Goal: Navigation & Orientation: Find specific page/section

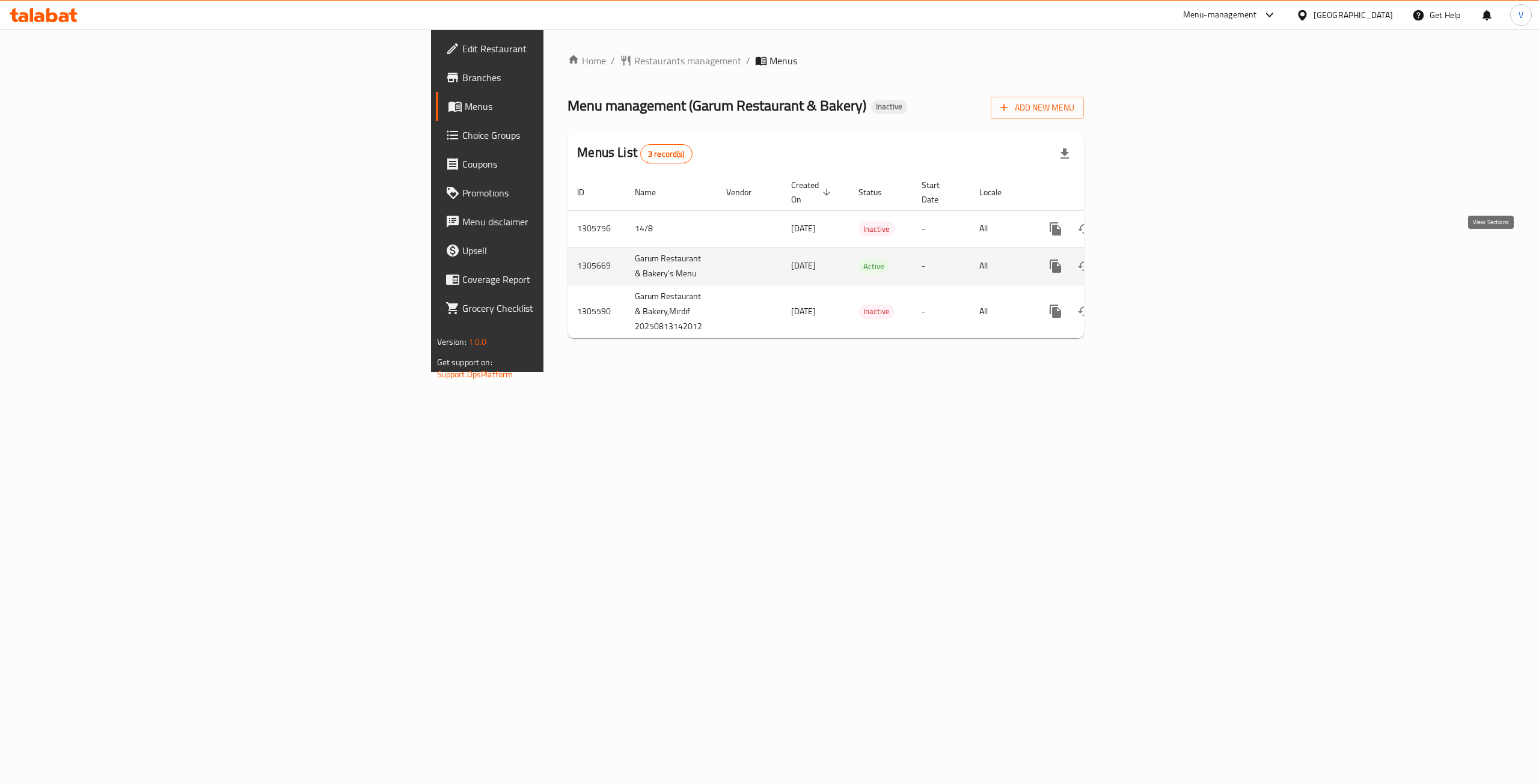
click at [1150, 259] on icon "enhanced table" at bounding box center [1142, 266] width 15 height 15
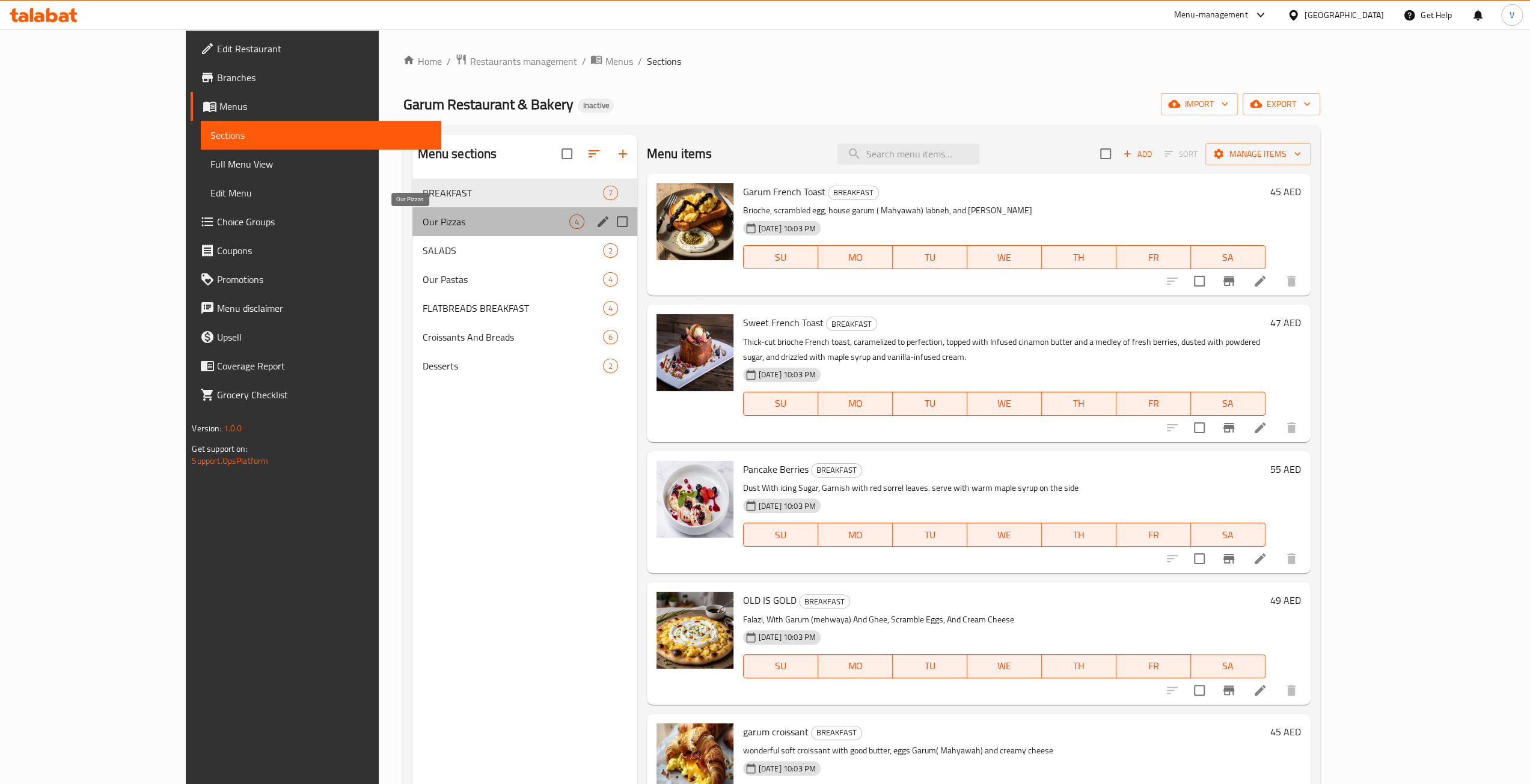
click at [422, 224] on span "Our Pizzas" at bounding box center [495, 222] width 147 height 15
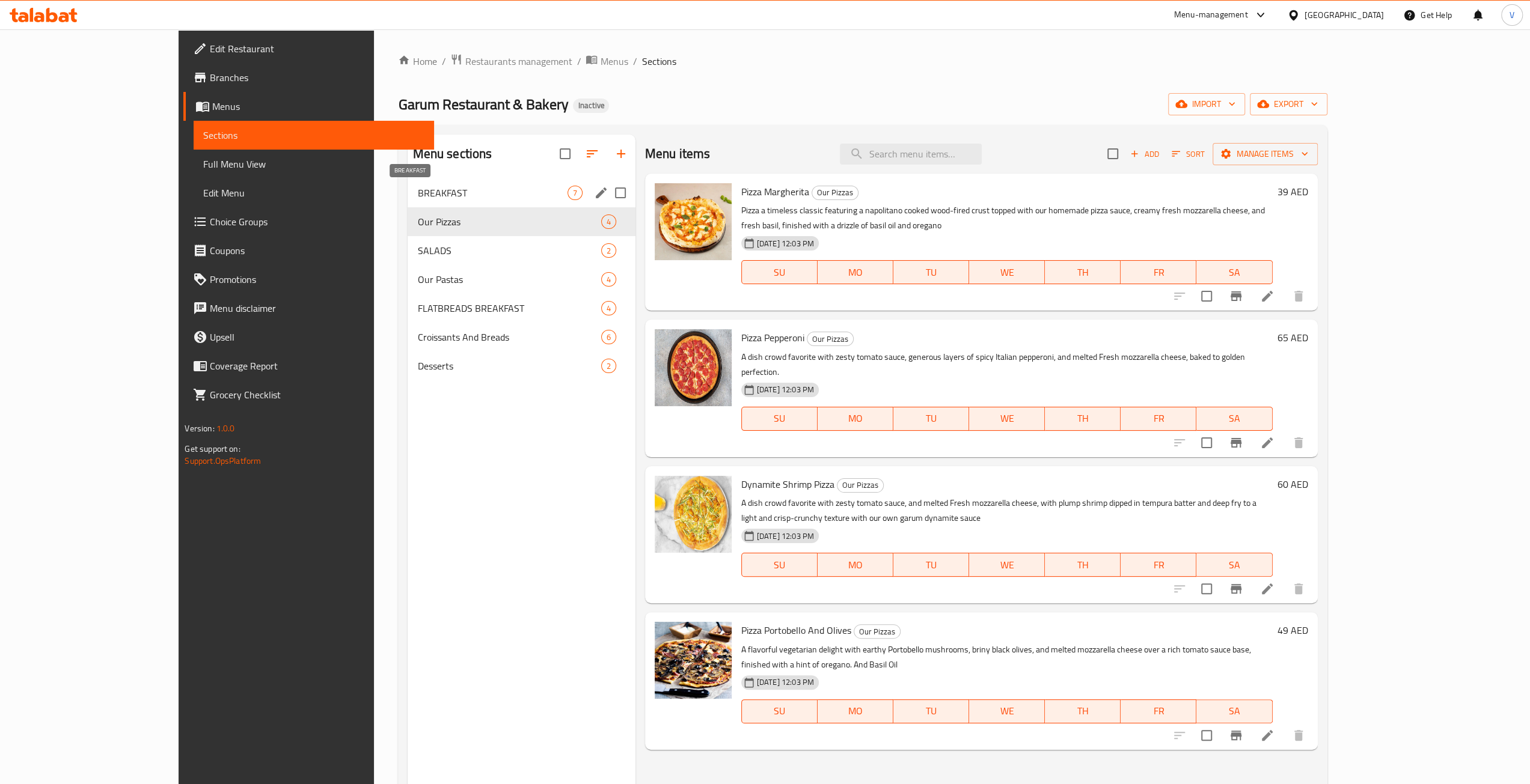
click at [417, 190] on span "BREAKFAST" at bounding box center [491, 193] width 150 height 15
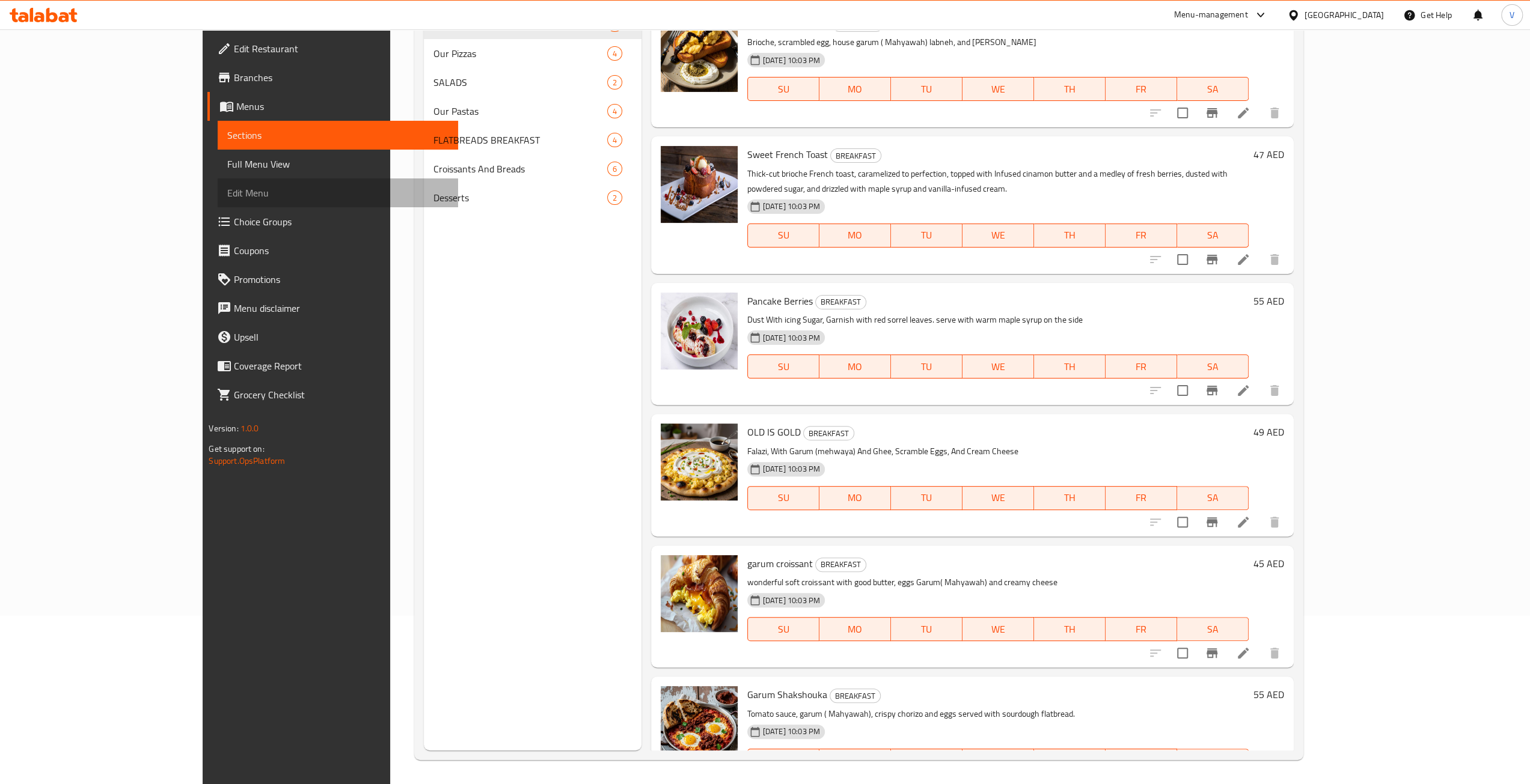
click at [227, 188] on span "Edit Menu" at bounding box center [338, 193] width 221 height 15
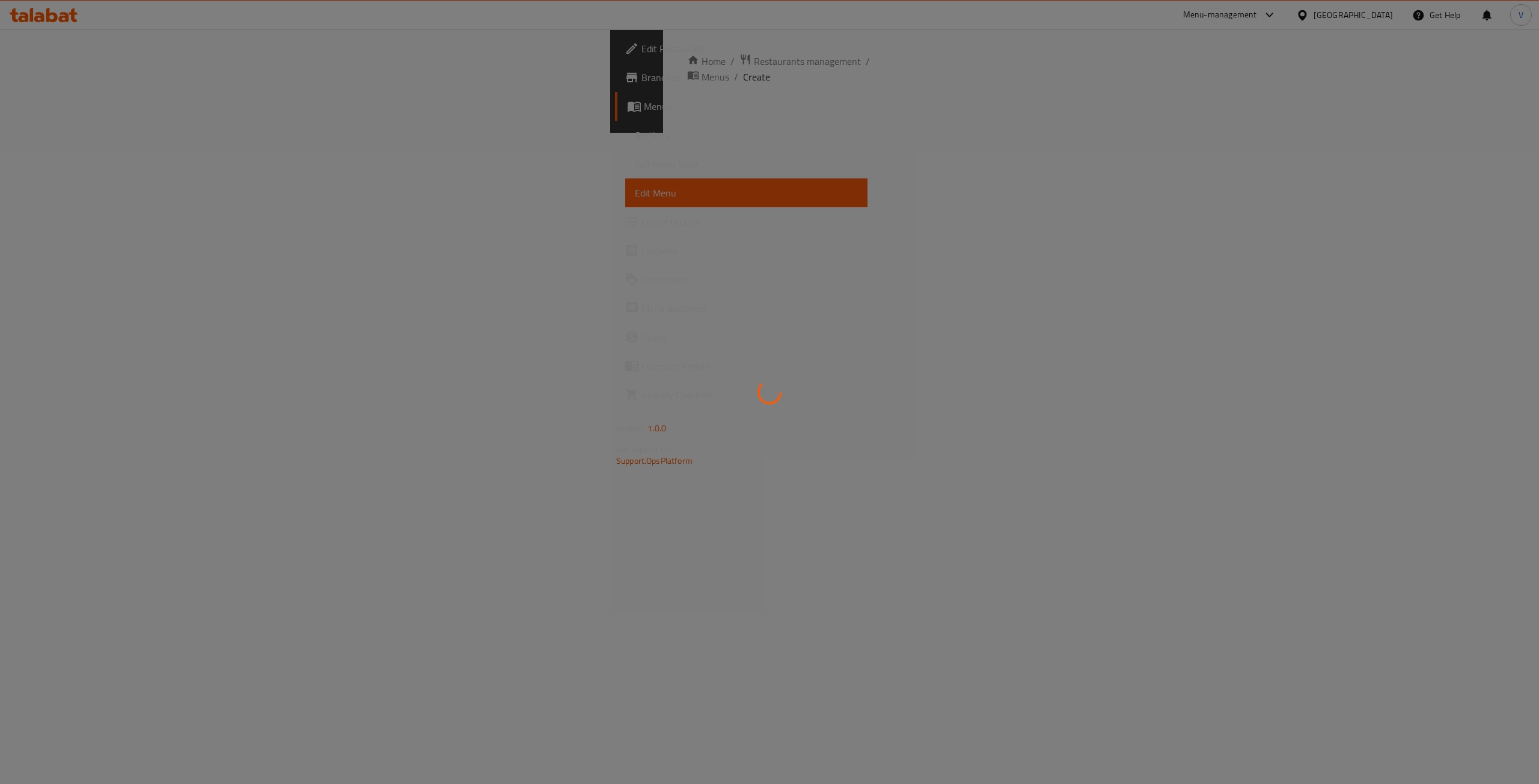
click at [635, 165] on span "Full Menu View" at bounding box center [746, 164] width 223 height 15
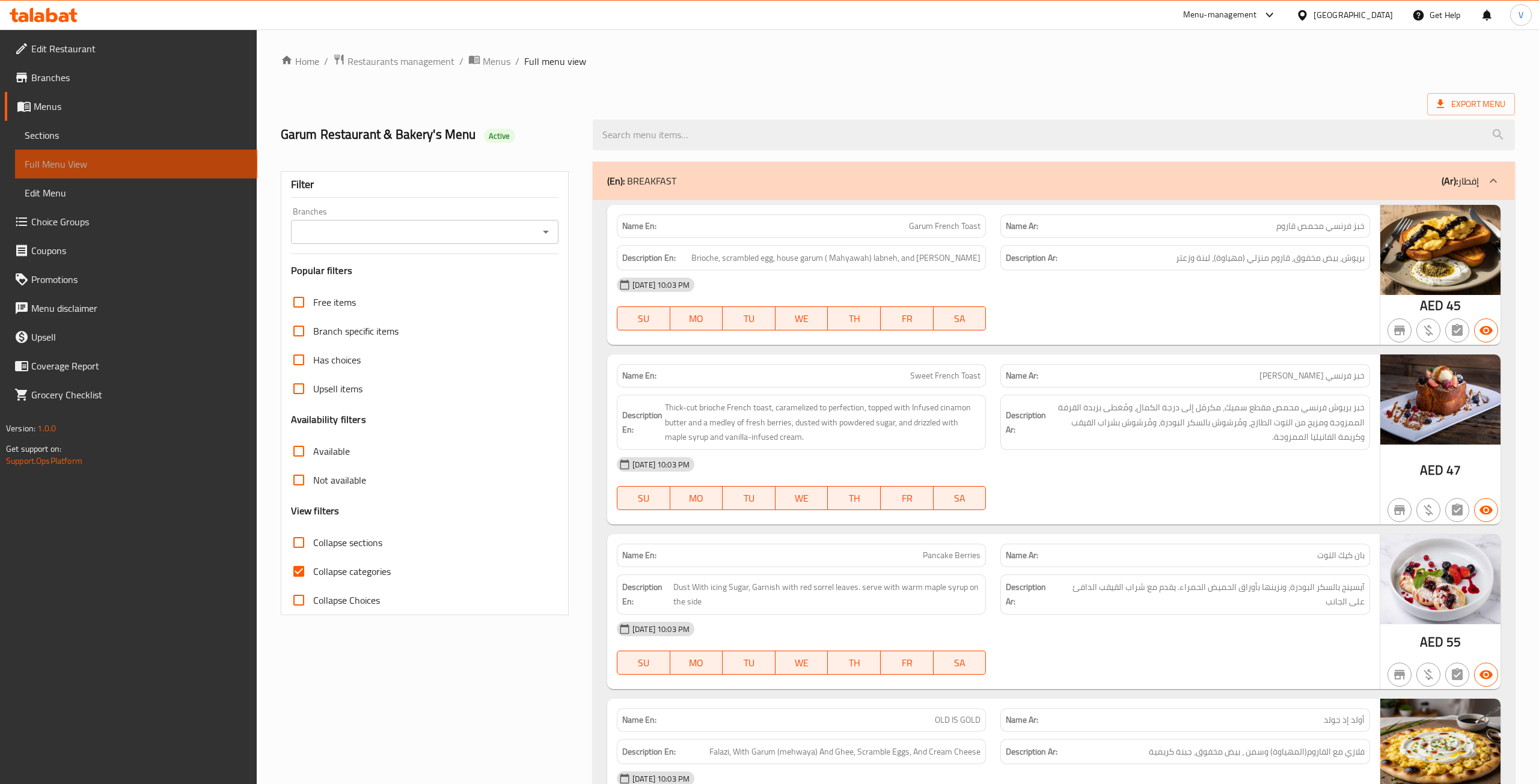
click at [70, 164] on span "Full Menu View" at bounding box center [136, 164] width 223 height 15
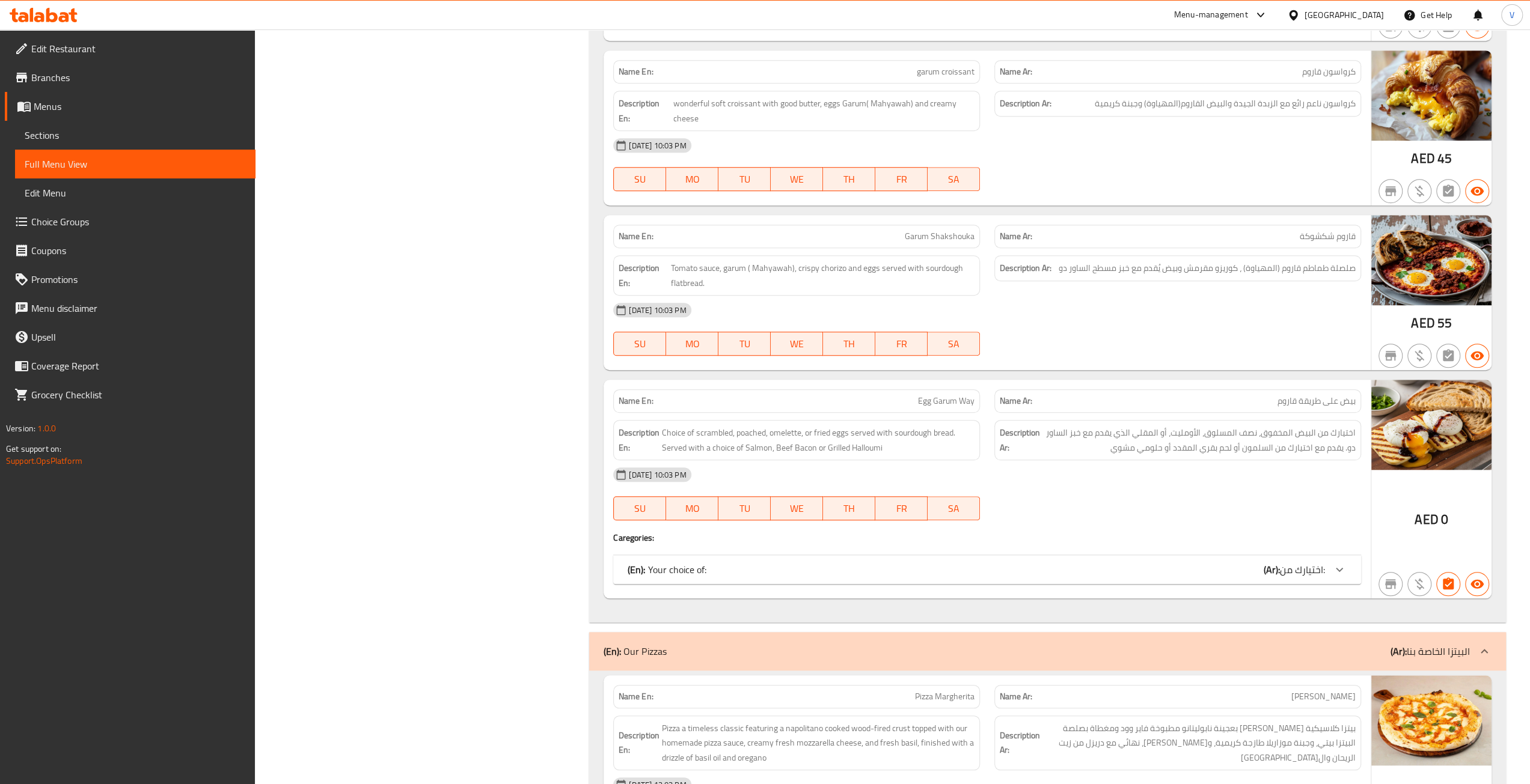
scroll to position [841, 0]
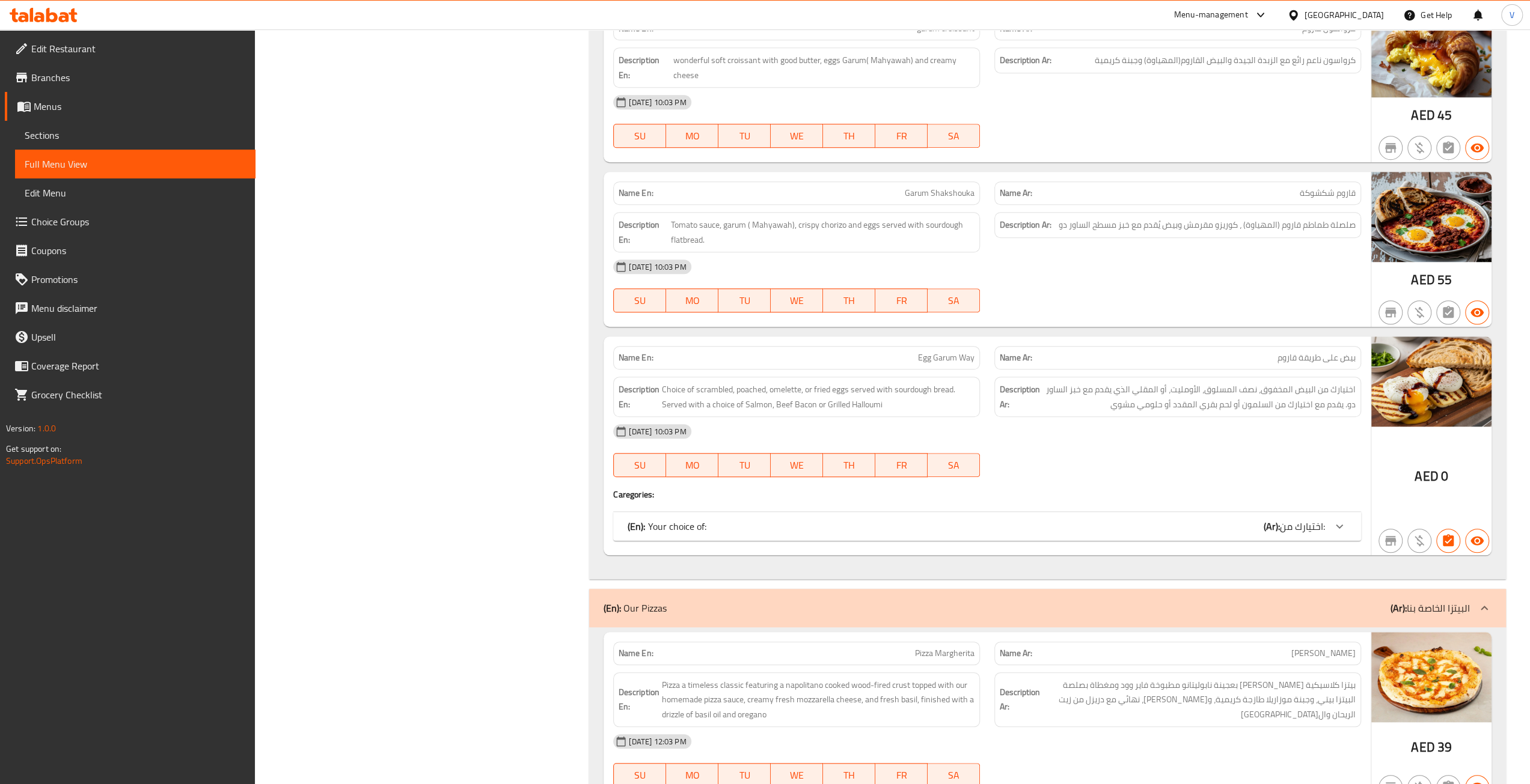
click at [988, 523] on div "(En): Your choice of: (Ar): اختيارك من:" at bounding box center [976, 527] width 698 height 15
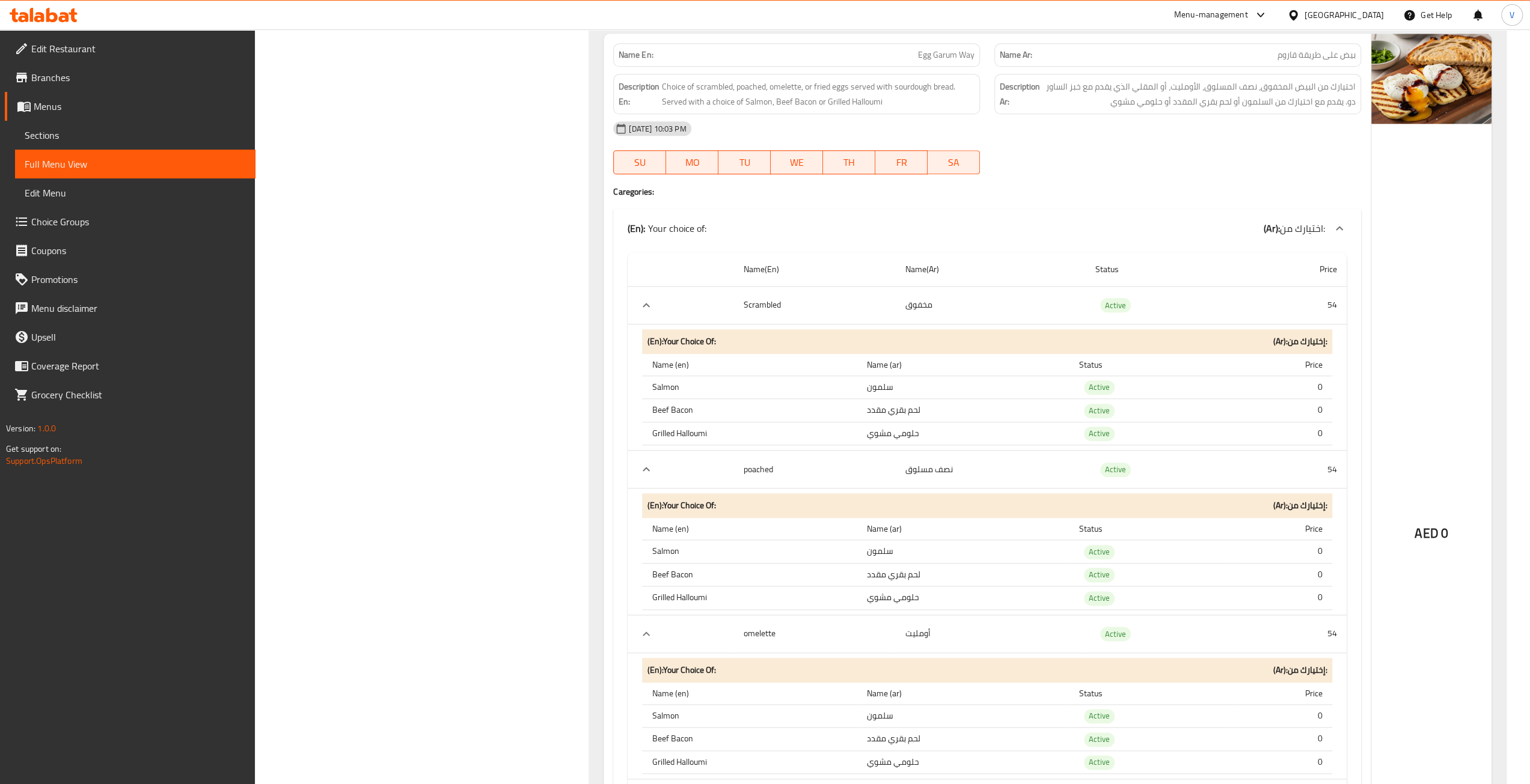
scroll to position [1142, 0]
click at [1083, 193] on h4 "Caregories:" at bounding box center [988, 193] width 748 height 12
click at [1040, 211] on div "(En): Your choice of: (Ar): اختيارك من:" at bounding box center [988, 231] width 748 height 39
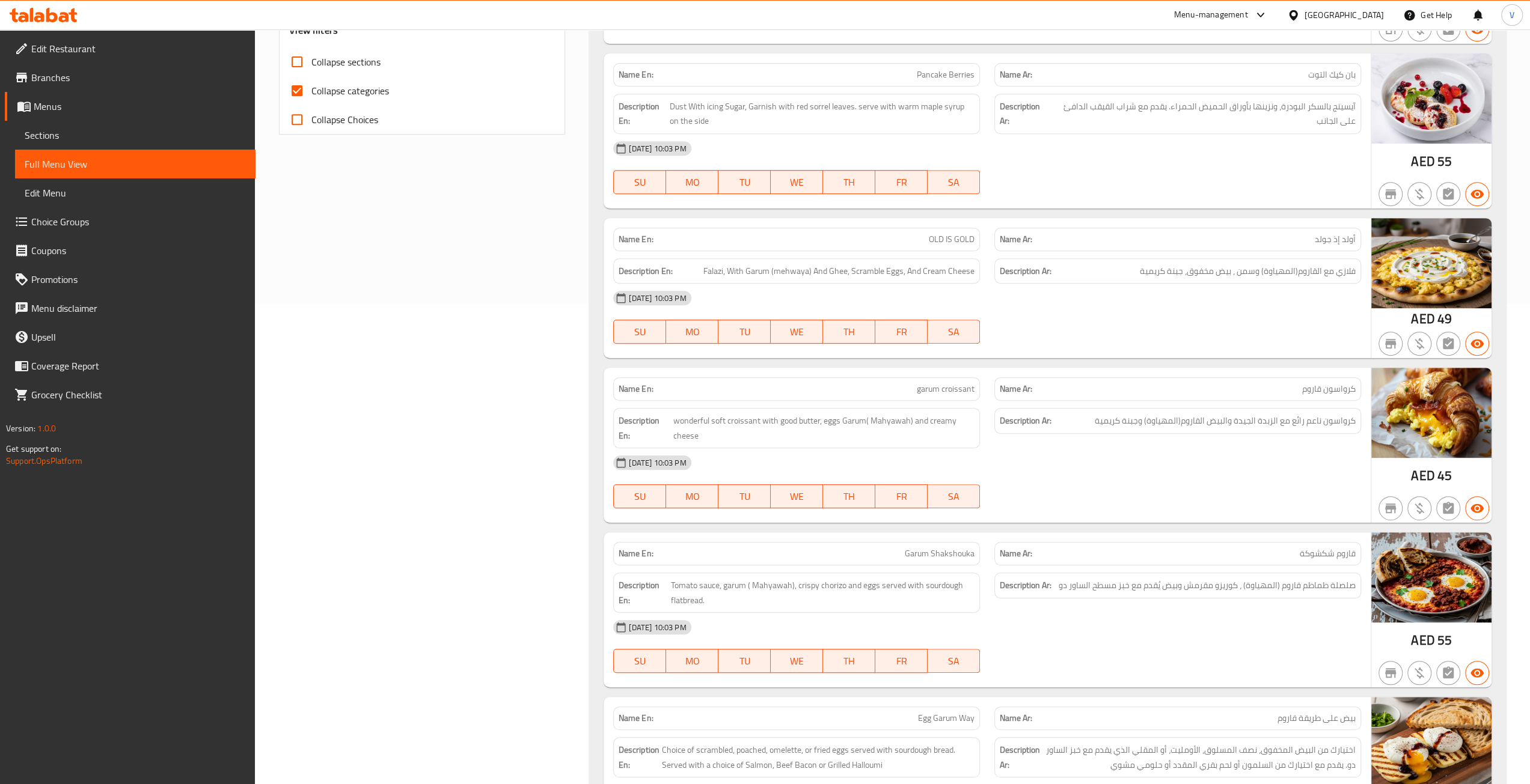
scroll to position [0, 0]
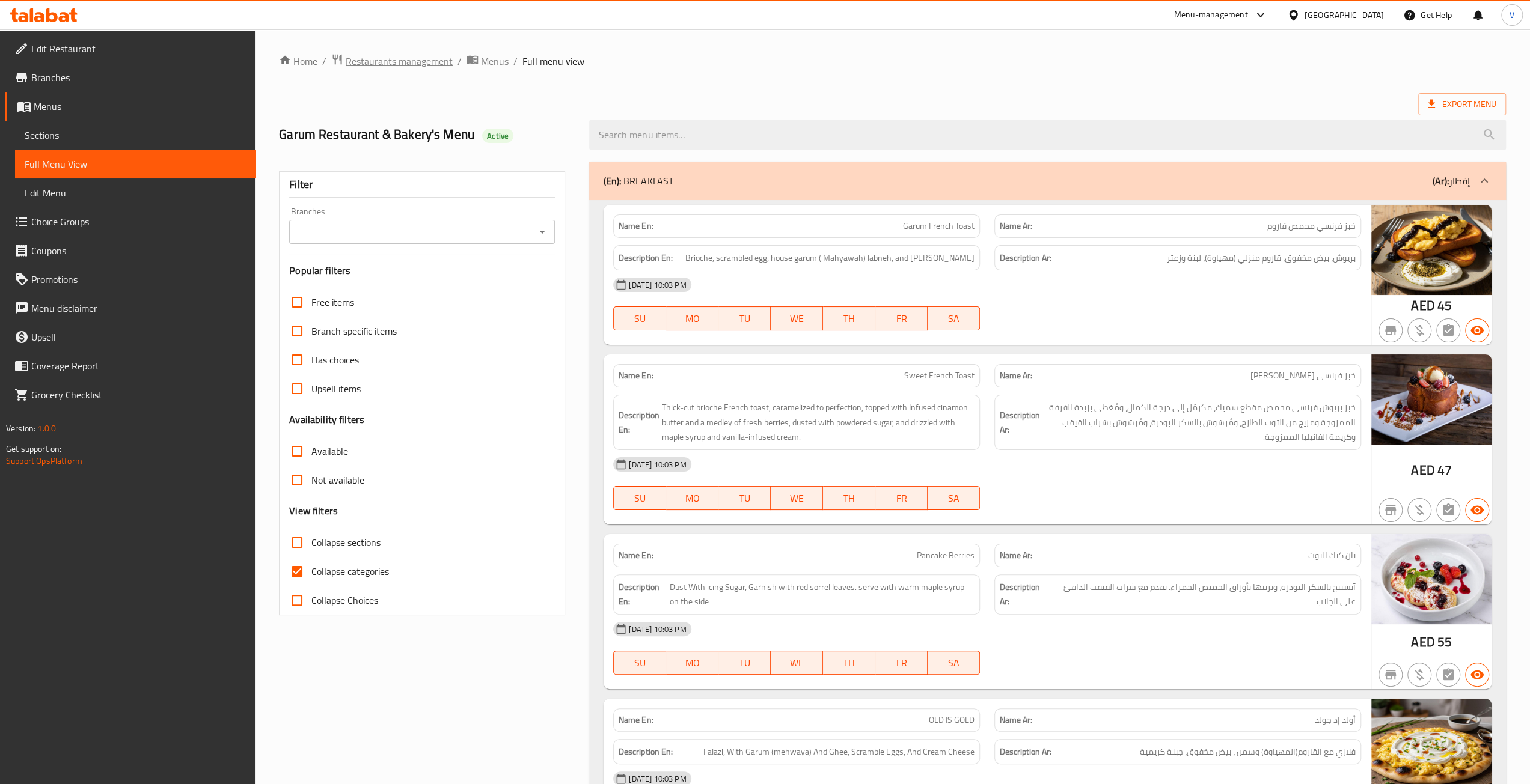
click at [397, 62] on span "Restaurants management" at bounding box center [399, 61] width 107 height 15
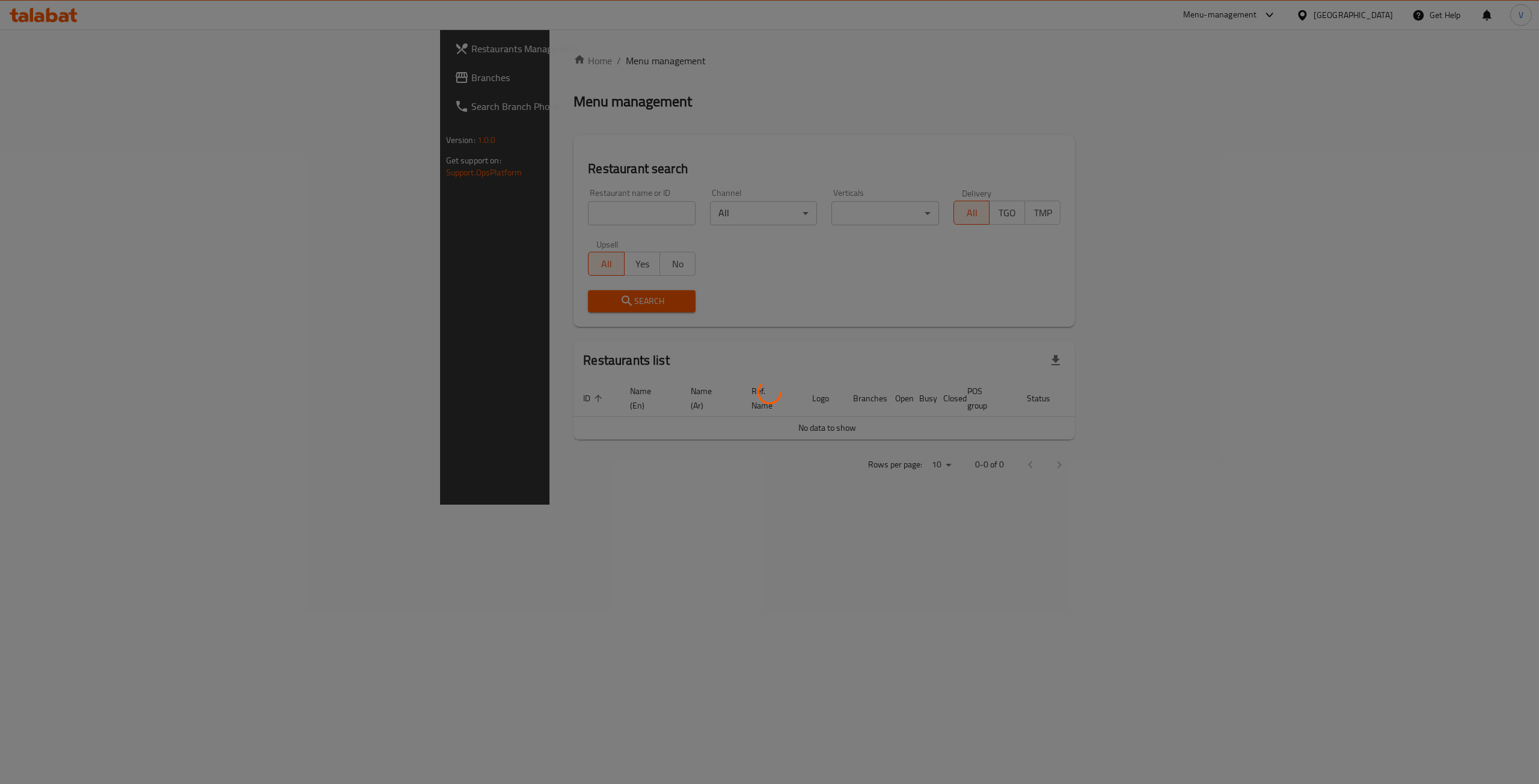
click at [34, 68] on div at bounding box center [769, 392] width 1539 height 784
click at [24, 78] on div at bounding box center [769, 392] width 1539 height 784
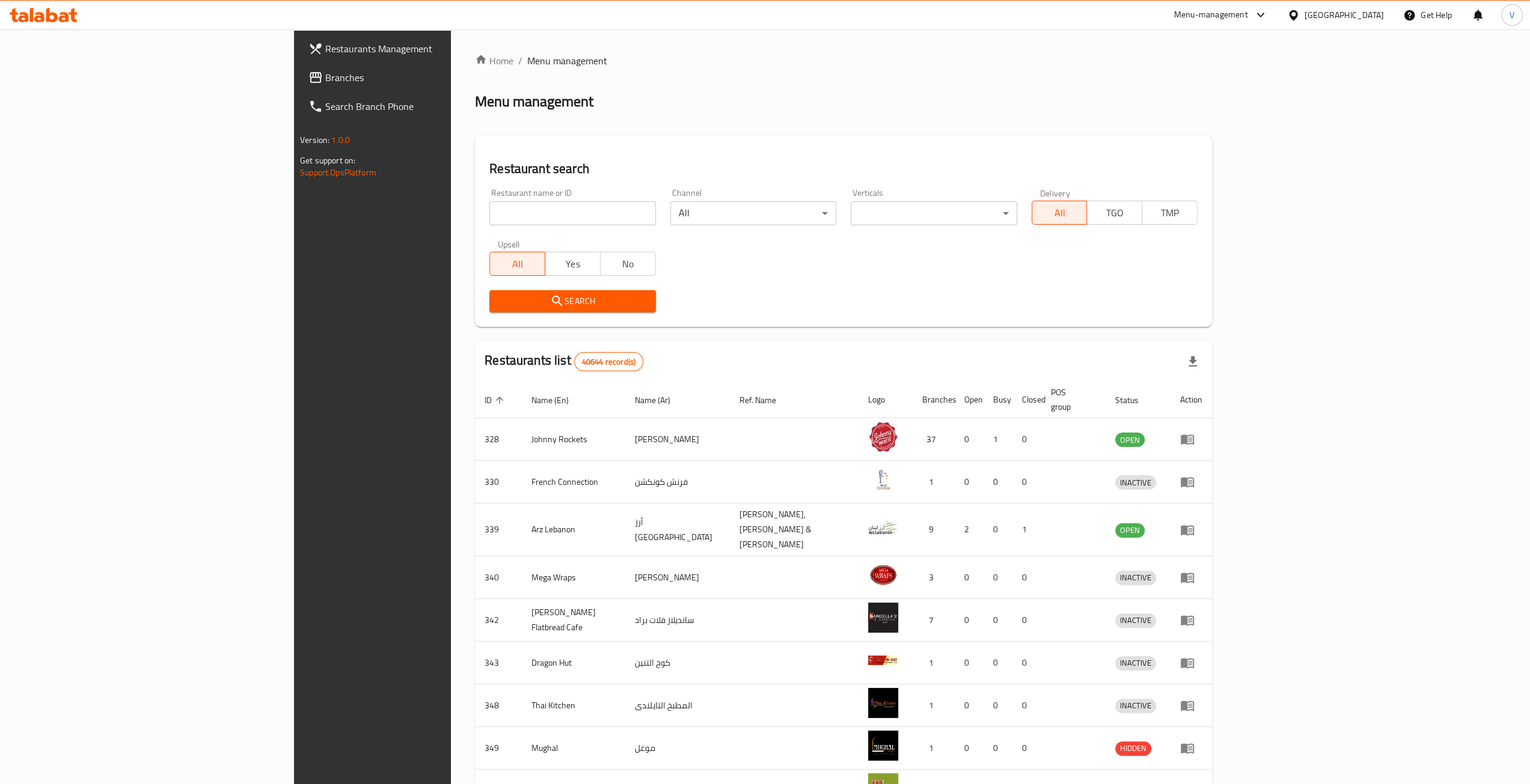
click at [294, 77] on div "Restaurants Management Branches Search Branch Phone Version: 1.0.0 Get support …" at bounding box center [765, 474] width 942 height 891
click at [325, 77] on span "Branches" at bounding box center [432, 78] width 215 height 15
